Goal: Find specific page/section: Find specific page/section

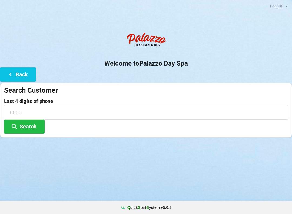
click at [26, 128] on button "Search" at bounding box center [24, 126] width 41 height 14
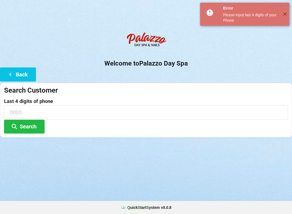
click at [18, 76] on button "Back" at bounding box center [18, 74] width 36 height 14
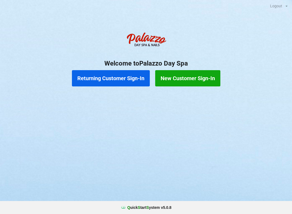
click at [116, 79] on button "Returning Customer Sign-In" at bounding box center [111, 78] width 78 height 16
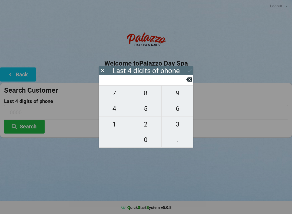
click at [176, 98] on span "9" at bounding box center [178, 92] width 32 height 11
type input "9___"
click at [118, 112] on span "4" at bounding box center [114, 108] width 31 height 11
type input "94__"
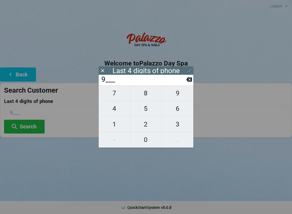
type input "94__"
click at [145, 127] on span "2" at bounding box center [145, 123] width 31 height 11
type input "942_"
click at [115, 126] on span "1" at bounding box center [114, 123] width 31 height 11
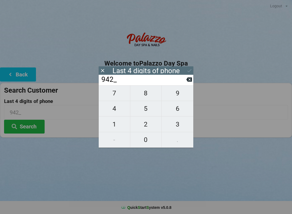
type input "9421"
click at [27, 126] on button "Search" at bounding box center [24, 126] width 41 height 14
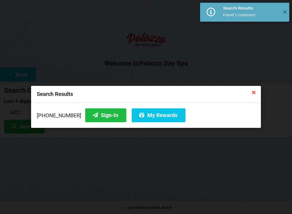
click at [152, 112] on button "My Rewards" at bounding box center [159, 115] width 54 height 14
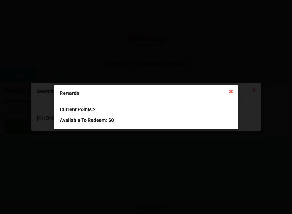
click at [229, 92] on icon at bounding box center [231, 91] width 9 height 9
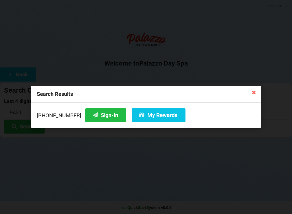
click at [250, 93] on icon at bounding box center [254, 92] width 9 height 9
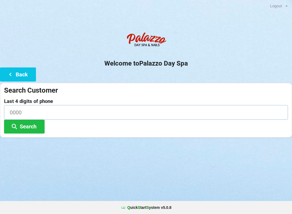
click at [37, 111] on input at bounding box center [146, 112] width 284 height 14
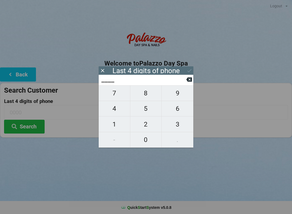
click at [177, 114] on span "6" at bounding box center [178, 108] width 32 height 11
type input "6___"
click at [112, 128] on span "1" at bounding box center [114, 123] width 31 height 11
type input "61__"
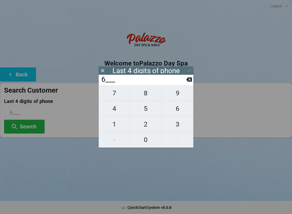
type input "61__"
click at [178, 125] on span "3" at bounding box center [178, 123] width 32 height 11
type input "613_"
click at [141, 145] on span "0" at bounding box center [145, 139] width 31 height 11
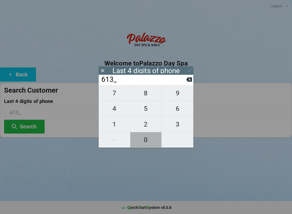
type input "6130"
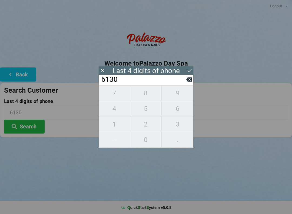
click at [27, 130] on button "Search" at bounding box center [24, 126] width 41 height 14
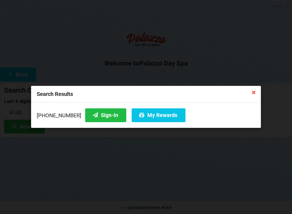
click at [142, 118] on button "My Rewards" at bounding box center [159, 115] width 54 height 14
